Goal: Information Seeking & Learning: Learn about a topic

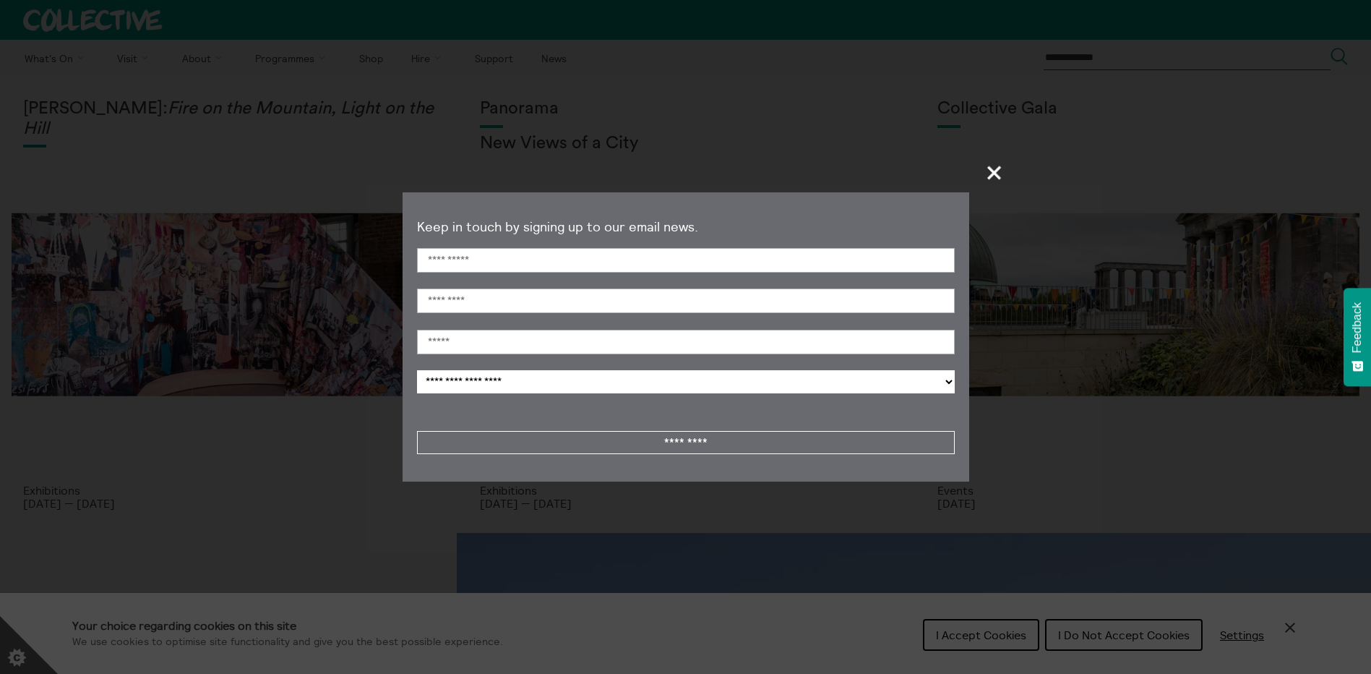
click at [995, 171] on span "+" at bounding box center [995, 172] width 43 height 43
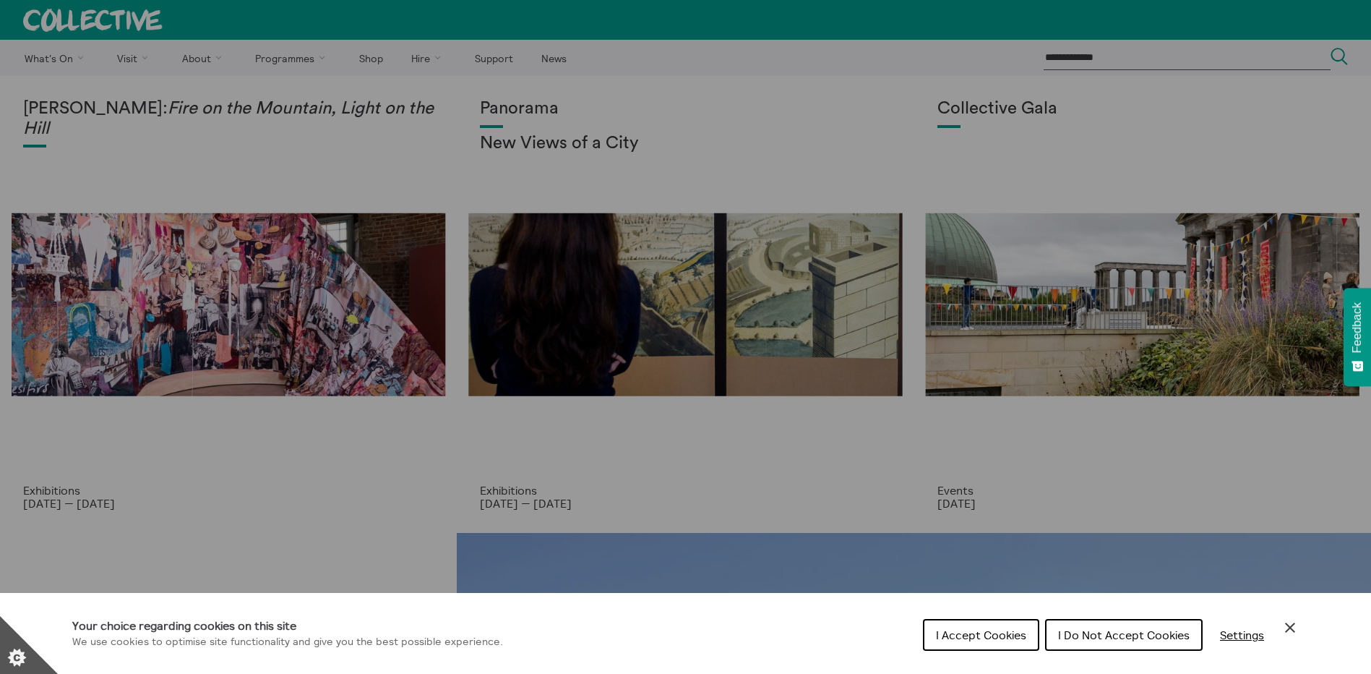
click at [1157, 636] on span "I Do Not Accept Cookies" at bounding box center [1124, 635] width 132 height 14
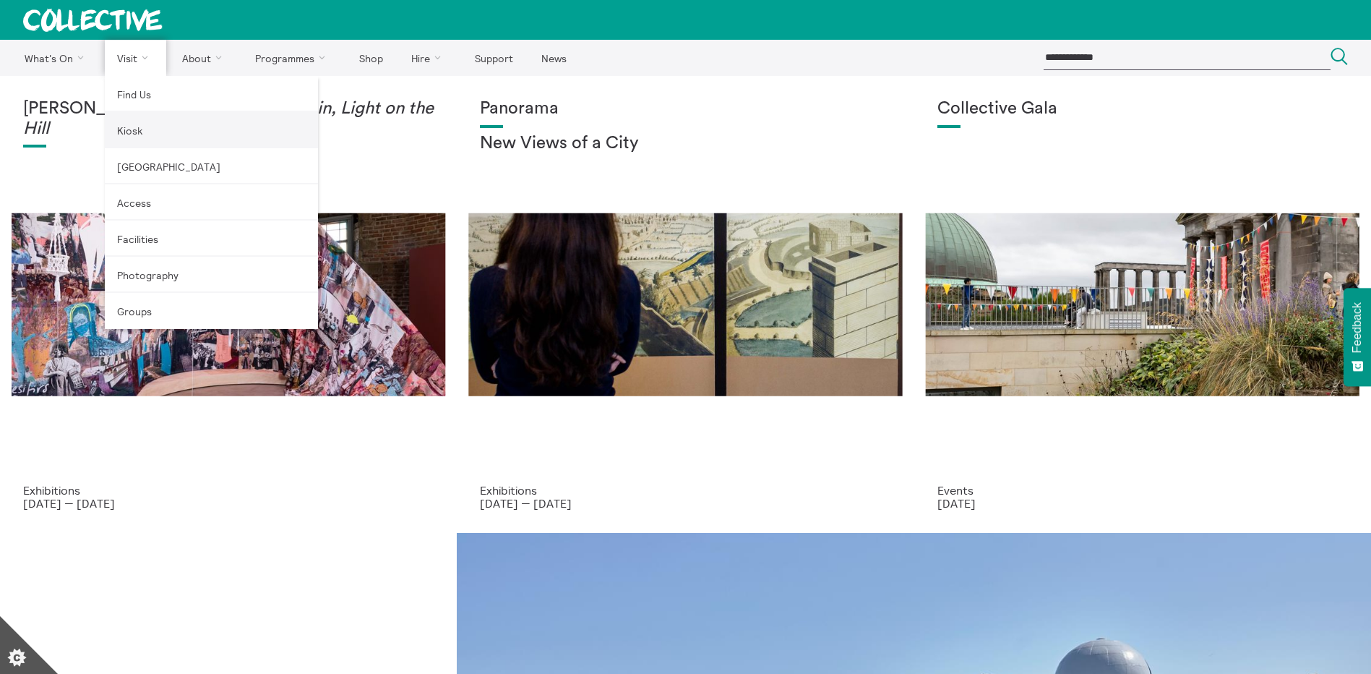
click at [142, 137] on link "Kiosk" at bounding box center [211, 130] width 213 height 36
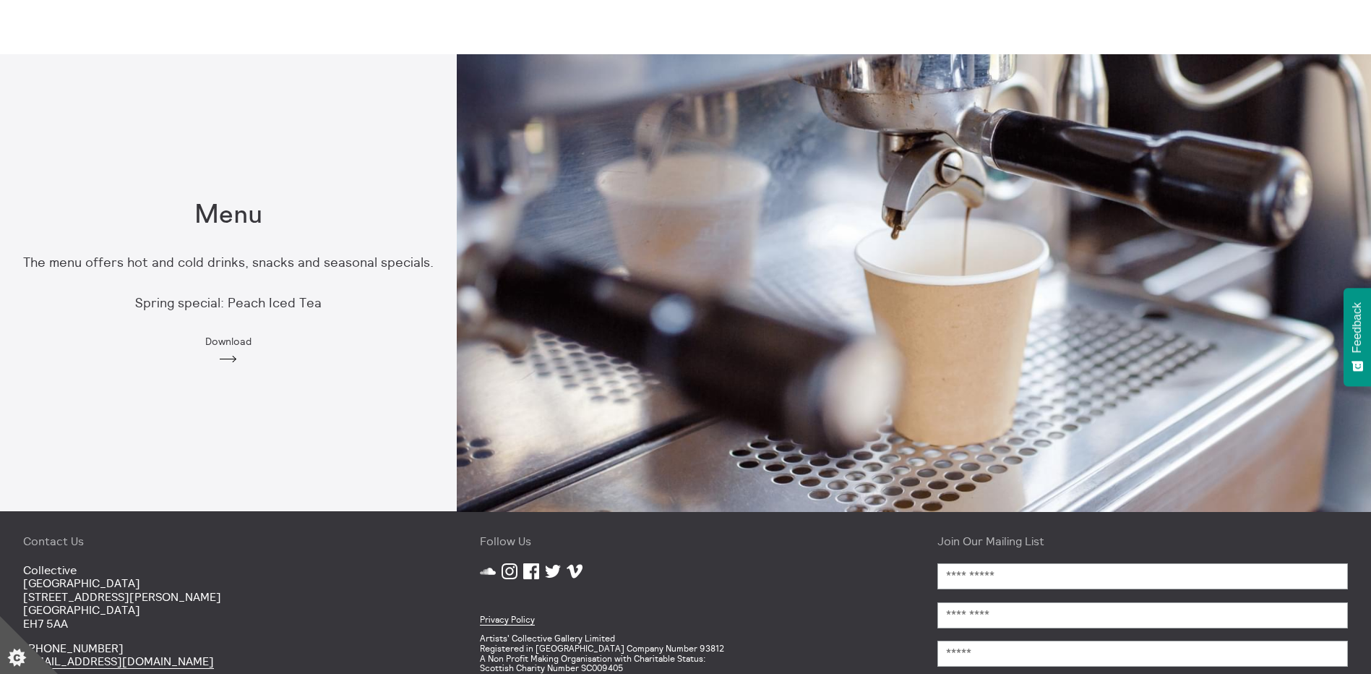
scroll to position [868, 0]
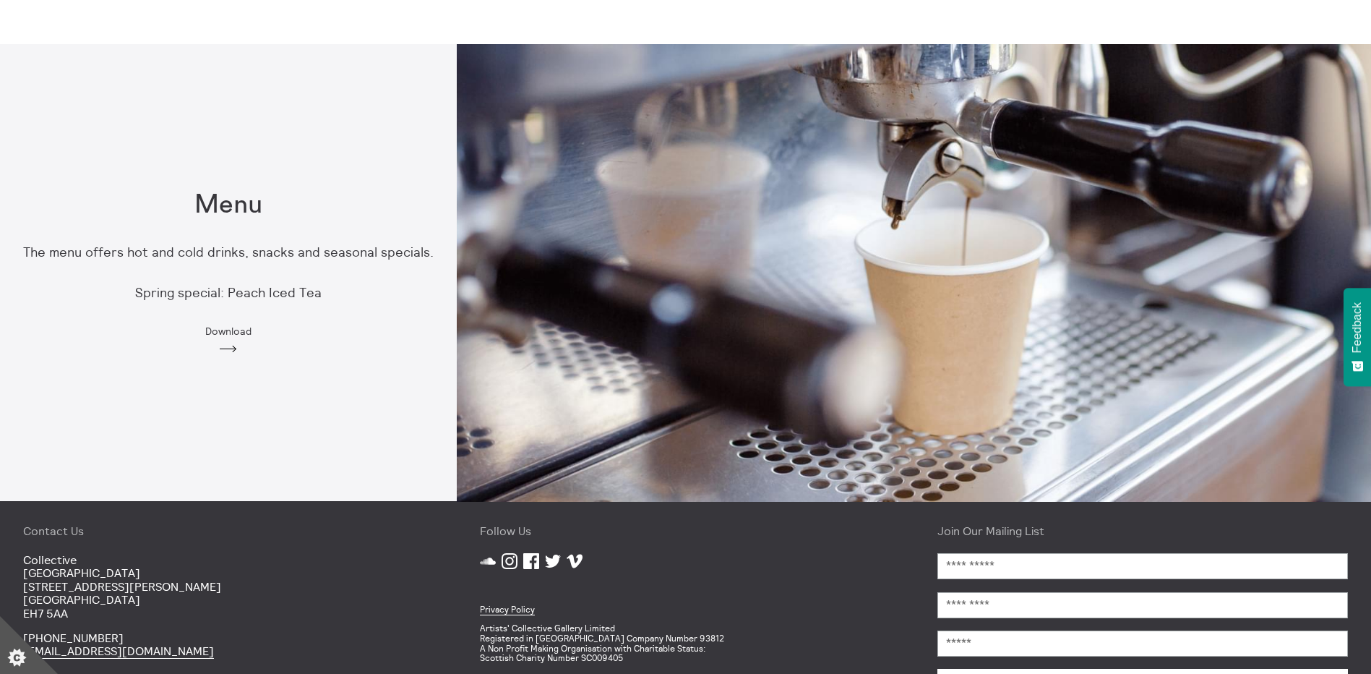
click at [225, 337] on div "Menu The menu offers hot and cold drinks, snacks and seasonal specials. Spring …" at bounding box center [228, 272] width 457 height 211
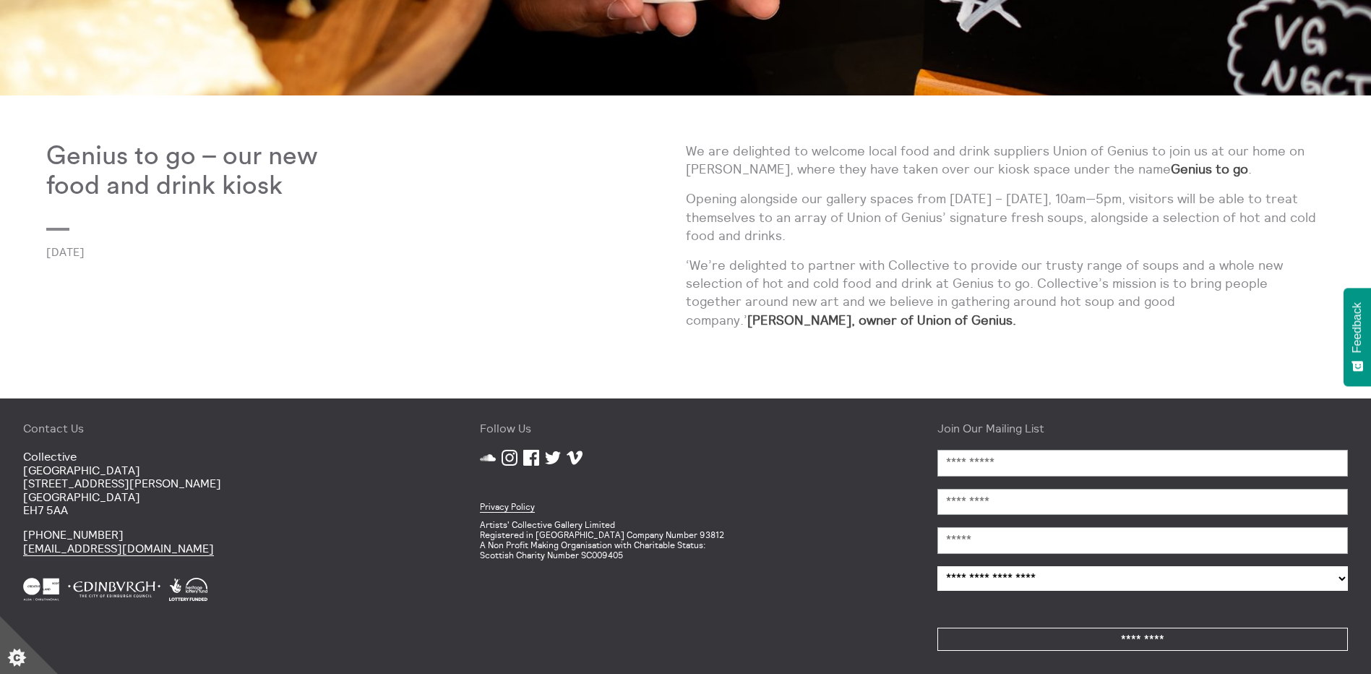
scroll to position [575, 0]
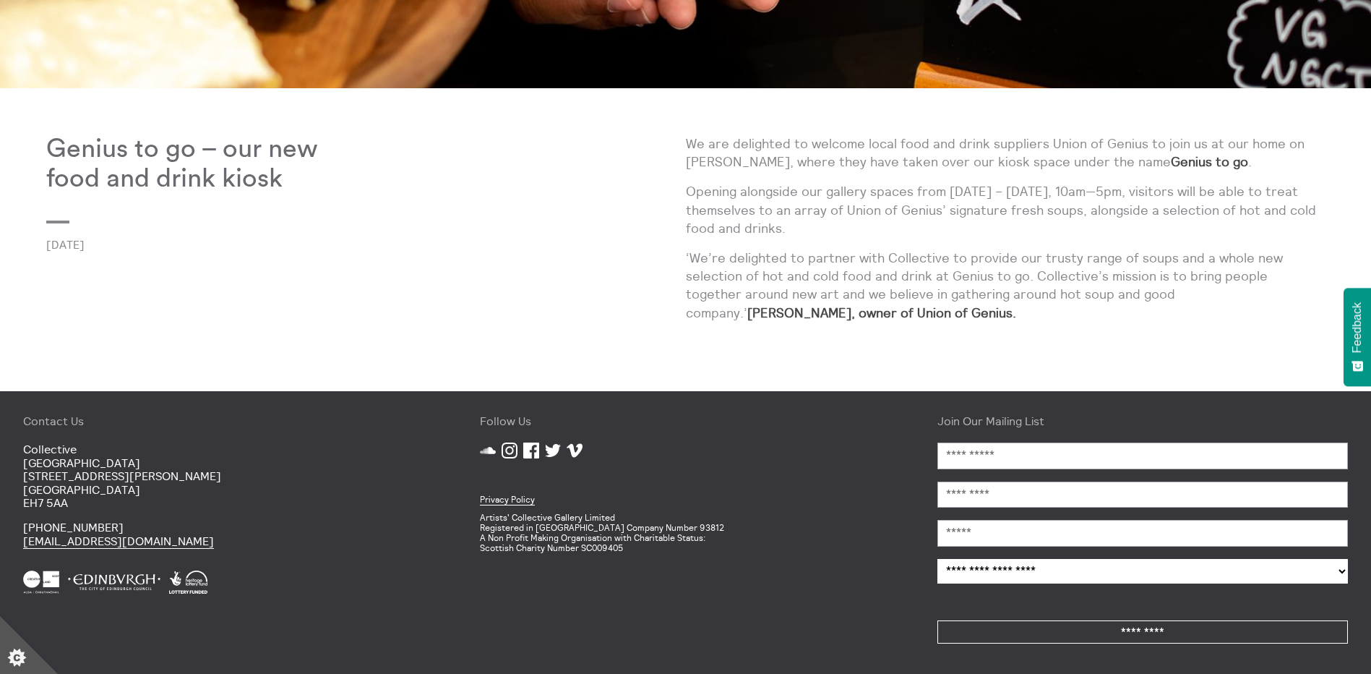
click at [1171, 163] on strong "Genius to go" at bounding box center [1209, 161] width 77 height 17
drag, startPoint x: 1199, startPoint y: 163, endPoint x: 1124, endPoint y: 166, distance: 74.5
click at [1171, 166] on strong "Genius to go" at bounding box center [1209, 161] width 77 height 17
copy strong "Genius to go"
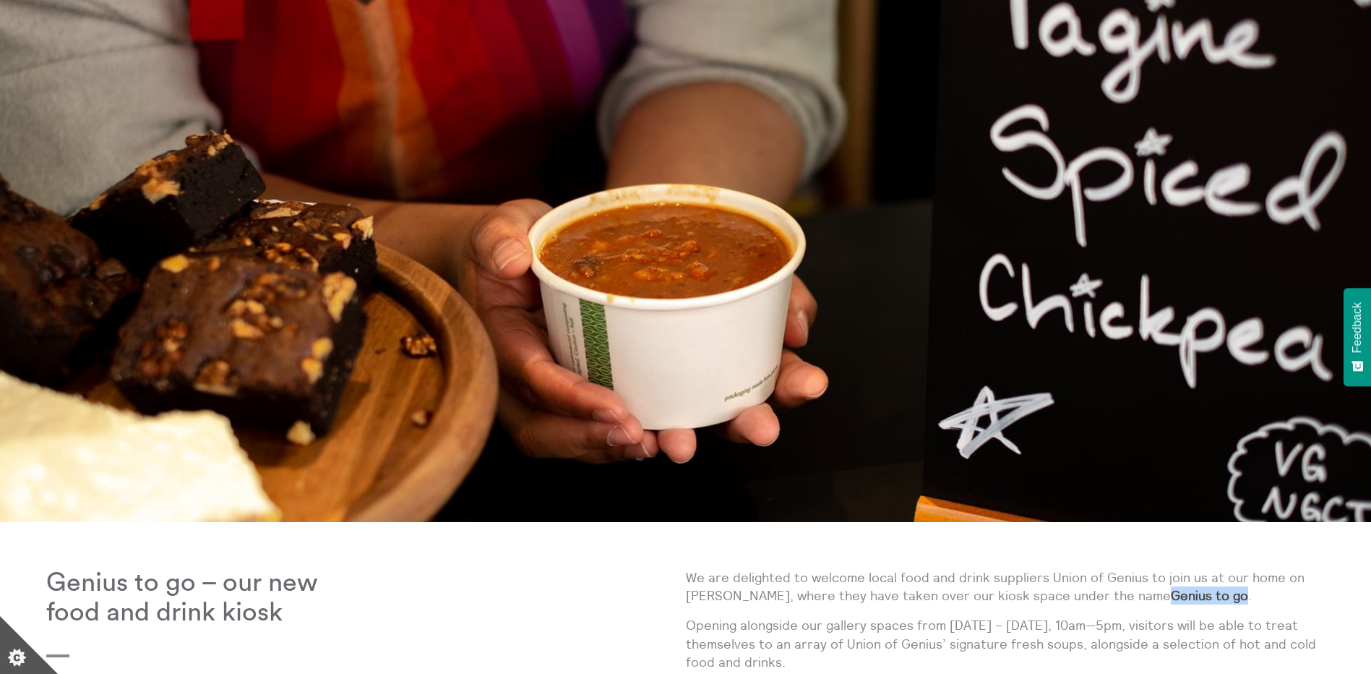
scroll to position [0, 0]
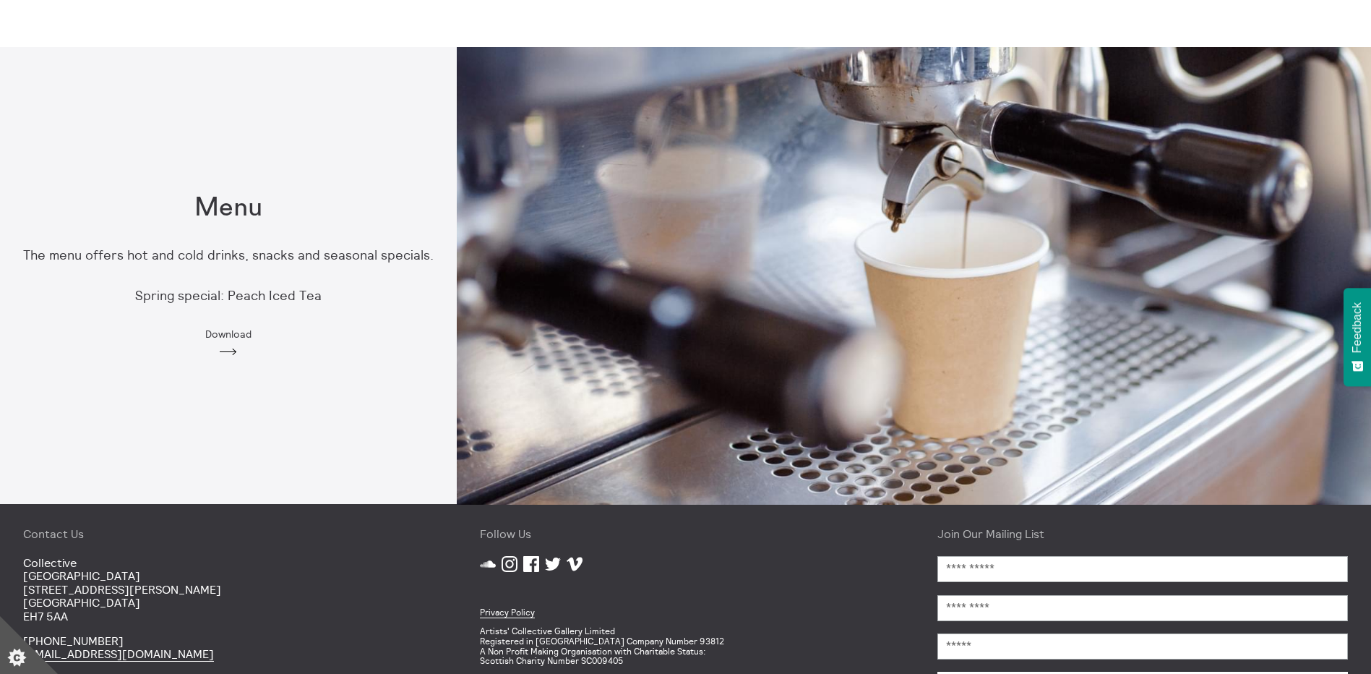
scroll to position [616, 0]
